Goal: Task Accomplishment & Management: Use online tool/utility

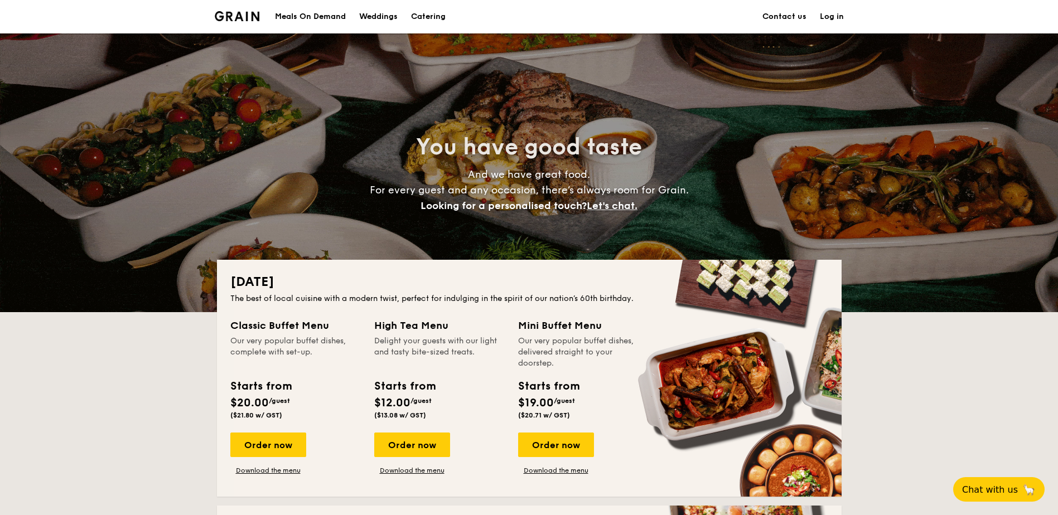
click at [335, 13] on div "Meals On Demand" at bounding box center [310, 16] width 71 height 33
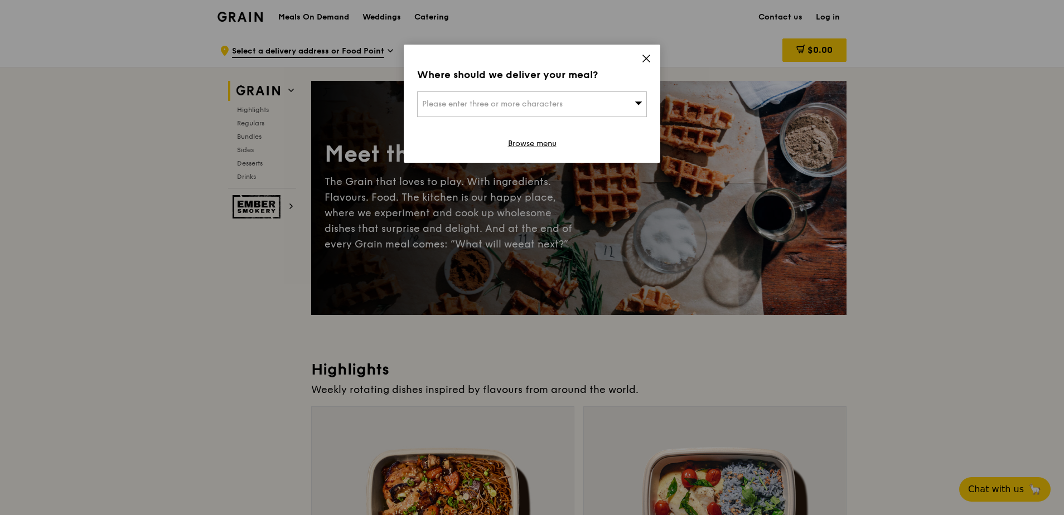
click at [598, 101] on div "Please enter three or more characters" at bounding box center [532, 104] width 230 height 26
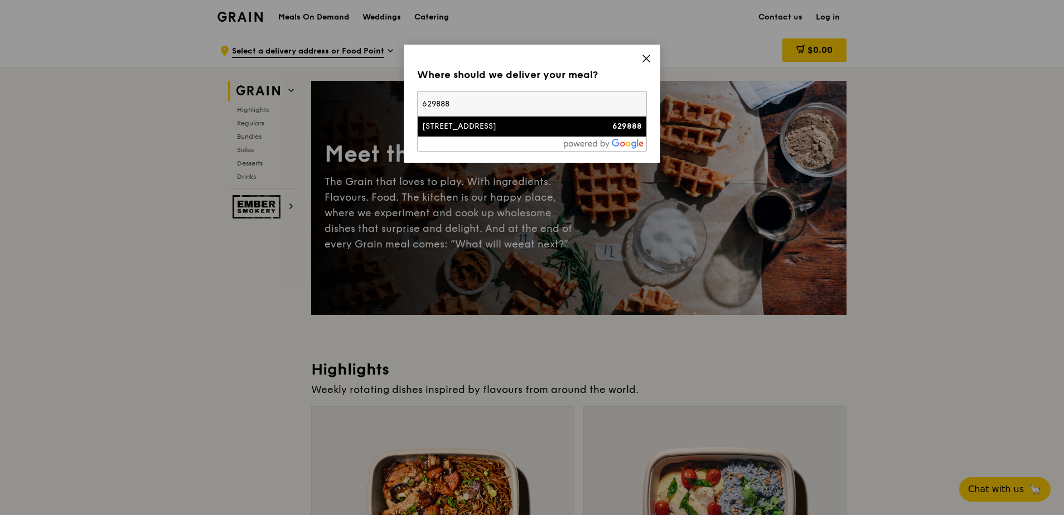
type input "629888"
click at [525, 123] on div "15 Benoi Road" at bounding box center [504, 126] width 165 height 11
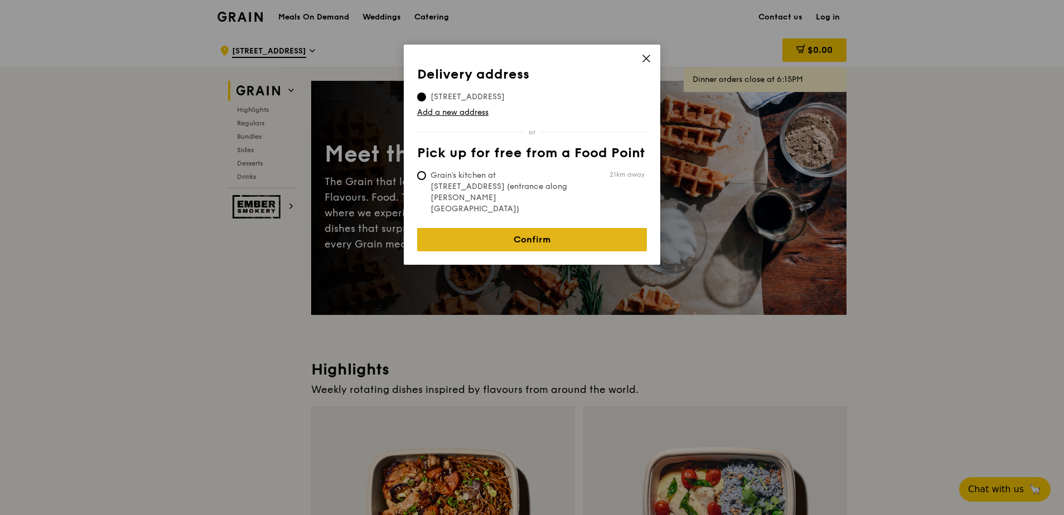
click at [470, 228] on link "Confirm" at bounding box center [532, 239] width 230 height 23
